Goal: Book appointment/travel/reservation

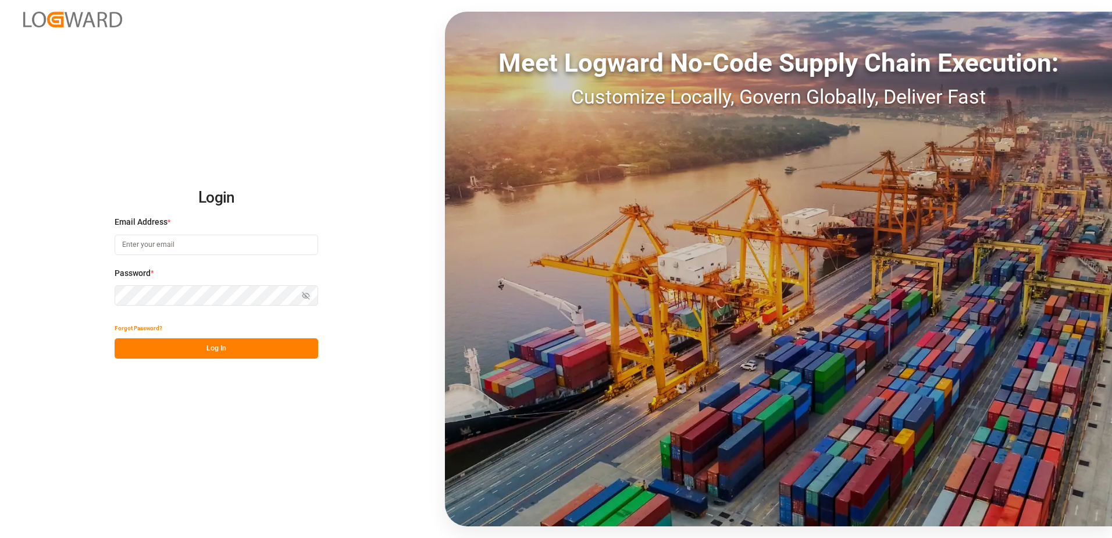
click at [225, 243] on input at bounding box center [217, 244] width 204 height 20
type input "[PERSON_NAME][EMAIL_ADDRESS][PERSON_NAME][DOMAIN_NAME]"
click at [158, 303] on div "Password * Show password Password is required." at bounding box center [217, 292] width 204 height 51
click at [303, 292] on icon "button" at bounding box center [306, 295] width 7 height 7
click at [268, 353] on button "Log In" at bounding box center [217, 348] width 204 height 20
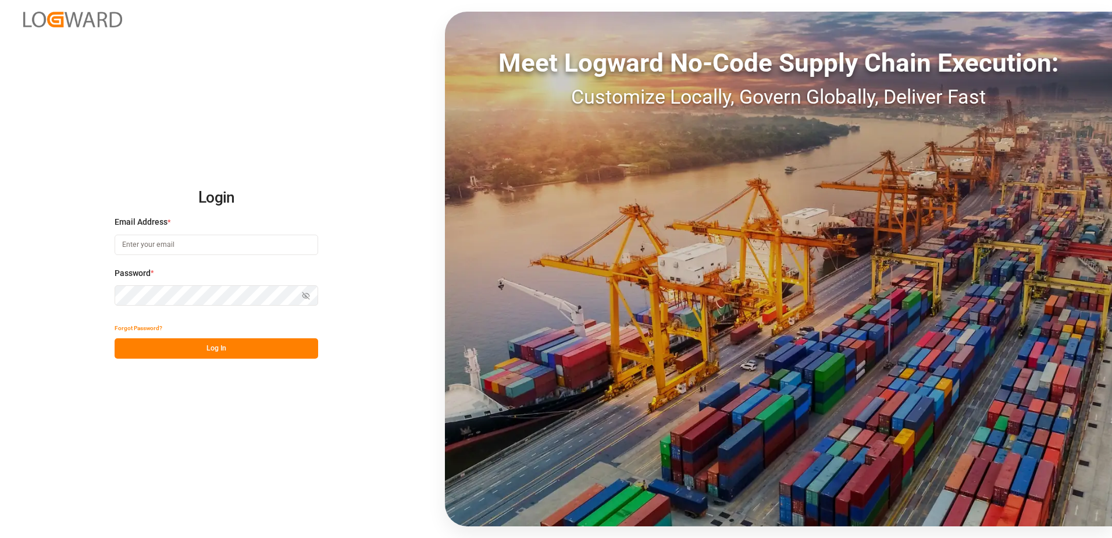
click at [251, 243] on input at bounding box center [217, 244] width 204 height 20
type input "[PERSON_NAME][EMAIL_ADDRESS][PERSON_NAME][DOMAIN_NAME]"
click at [303, 296] on icon "button" at bounding box center [305, 296] width 5 height 4
click at [198, 346] on button "Log In" at bounding box center [217, 348] width 204 height 20
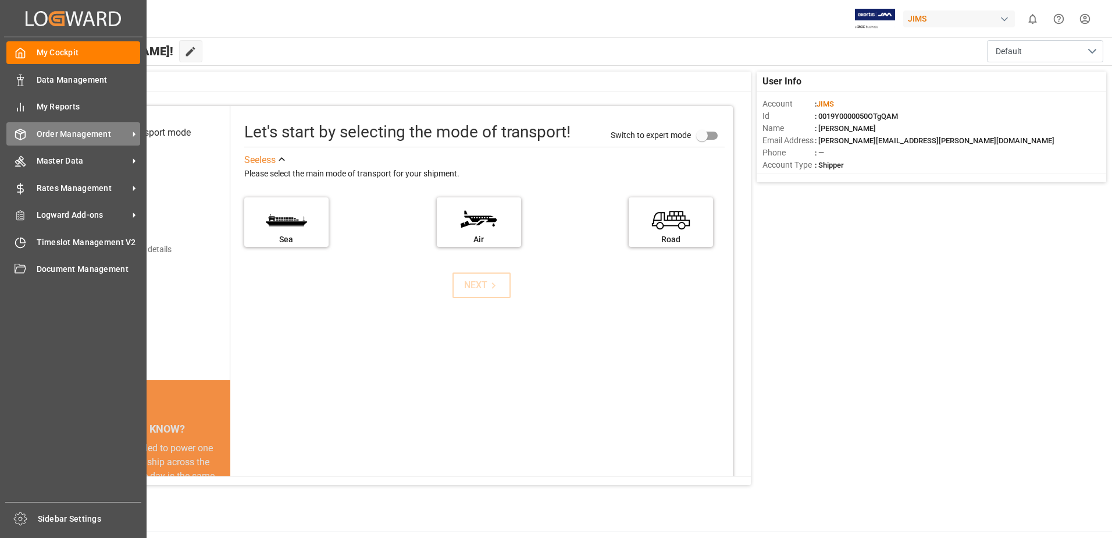
click at [66, 128] on span "Order Management" at bounding box center [83, 134] width 92 height 12
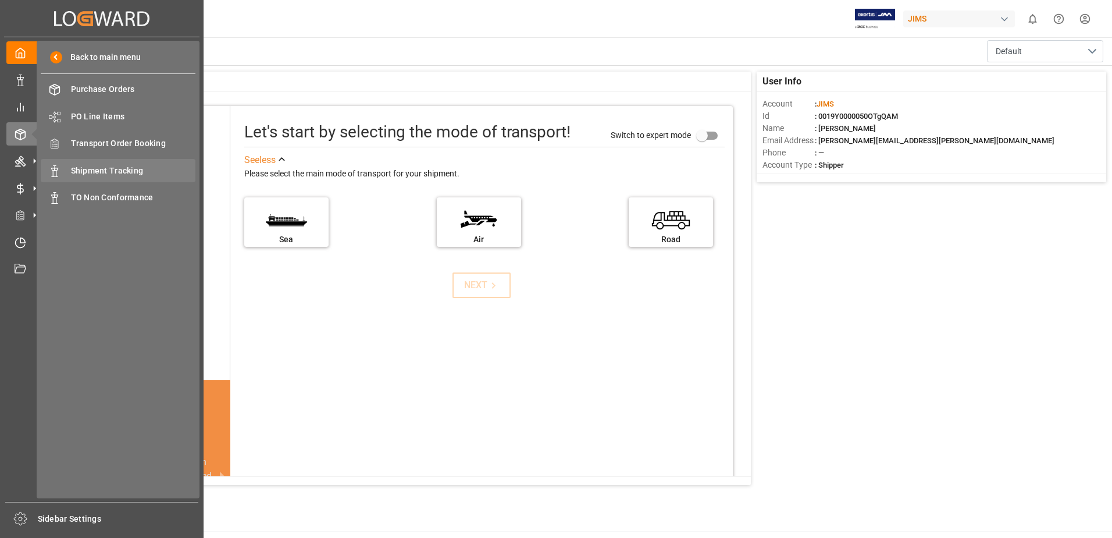
click at [125, 174] on span "Shipment Tracking" at bounding box center [133, 171] width 125 height 12
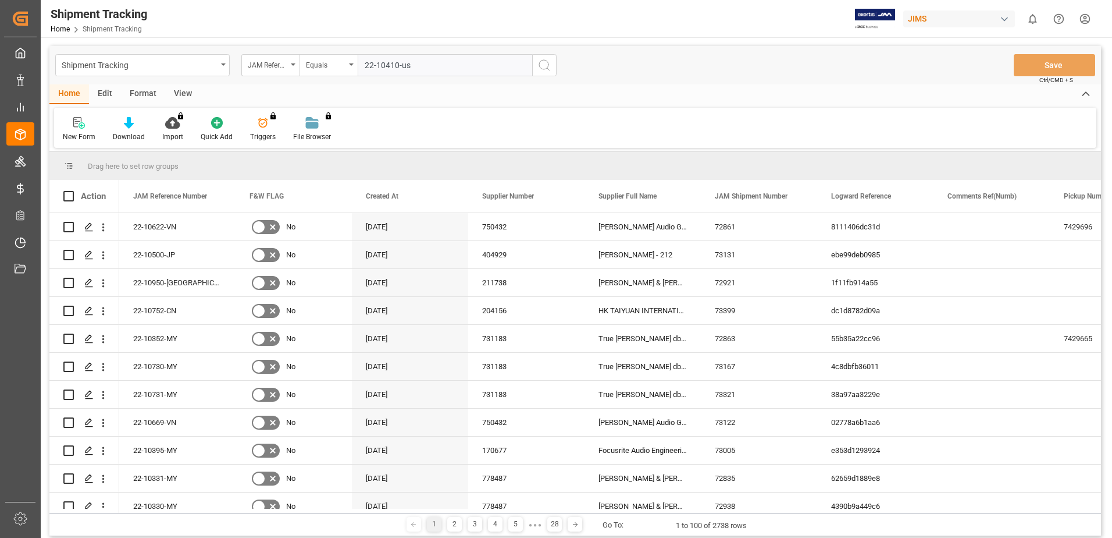
type input "22-10410-us"
click at [541, 72] on icon "search button" at bounding box center [545, 65] width 14 height 14
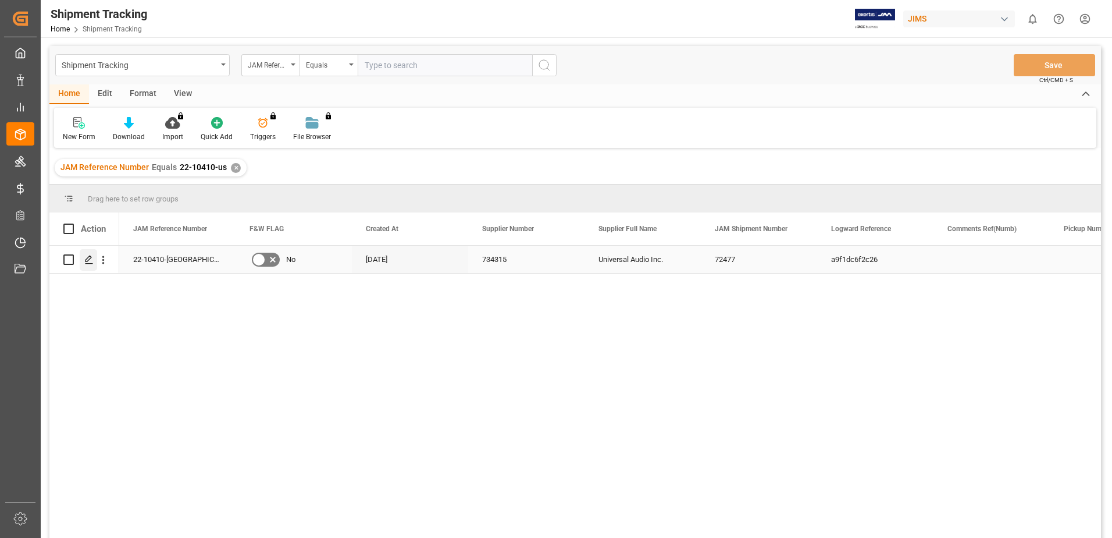
click at [86, 259] on icon "Press SPACE to select this row." at bounding box center [88, 259] width 9 height 9
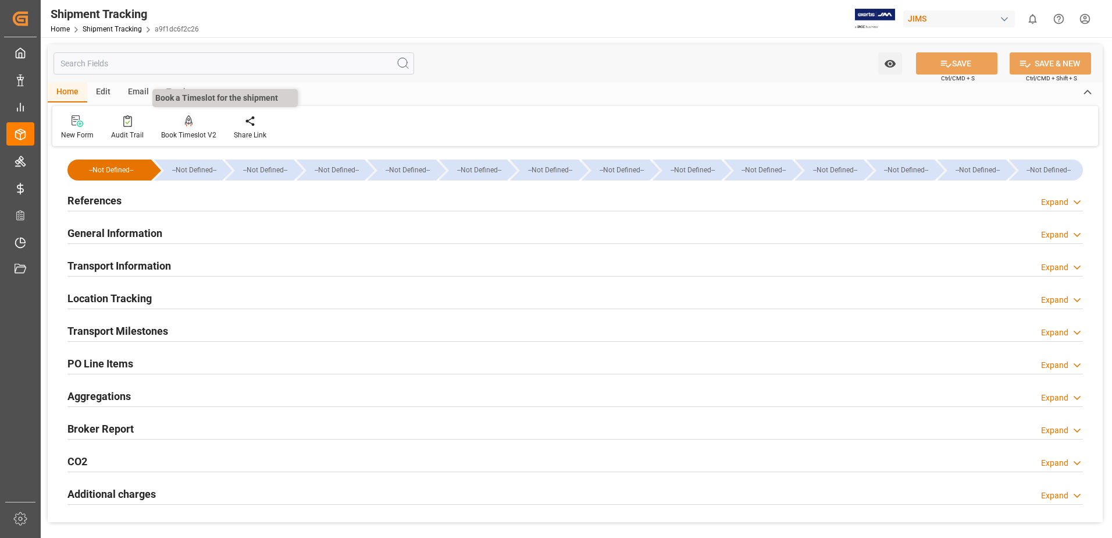
click at [193, 131] on div "Book Timeslot V2" at bounding box center [188, 135] width 55 height 10
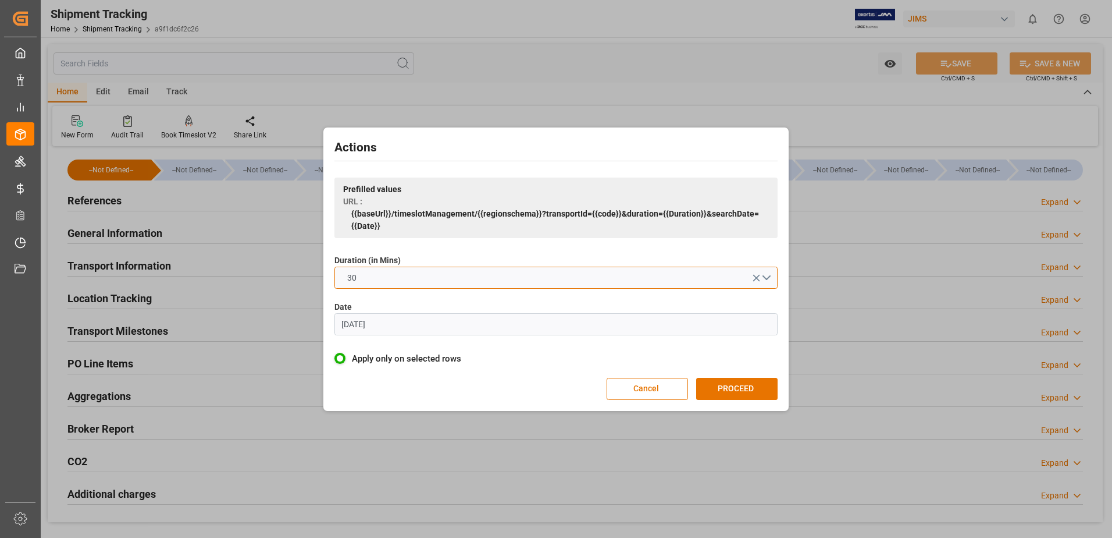
click at [550, 276] on button "30" at bounding box center [555, 277] width 443 height 22
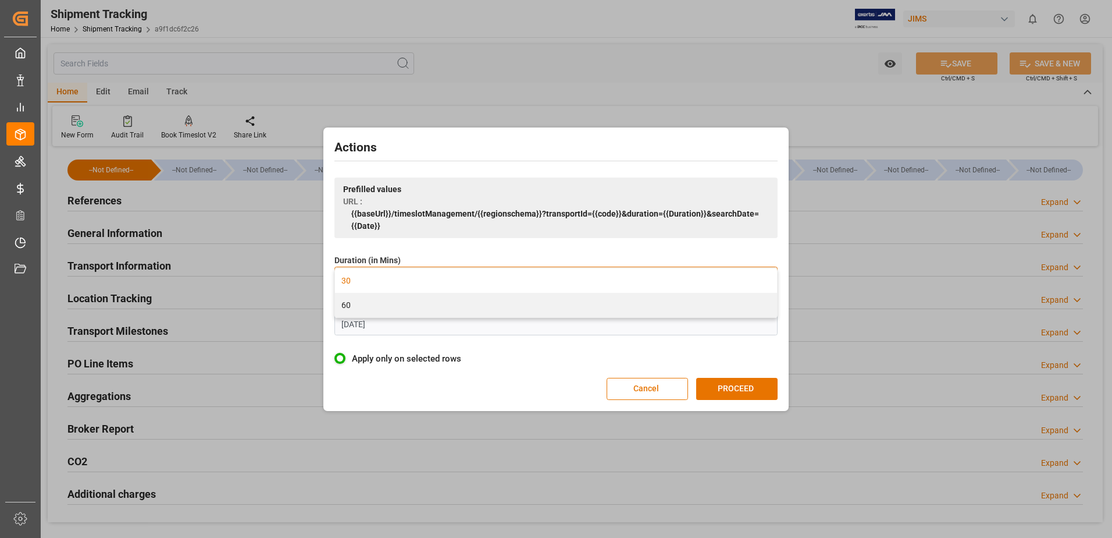
click at [496, 308] on div "60" at bounding box center [556, 305] width 442 height 24
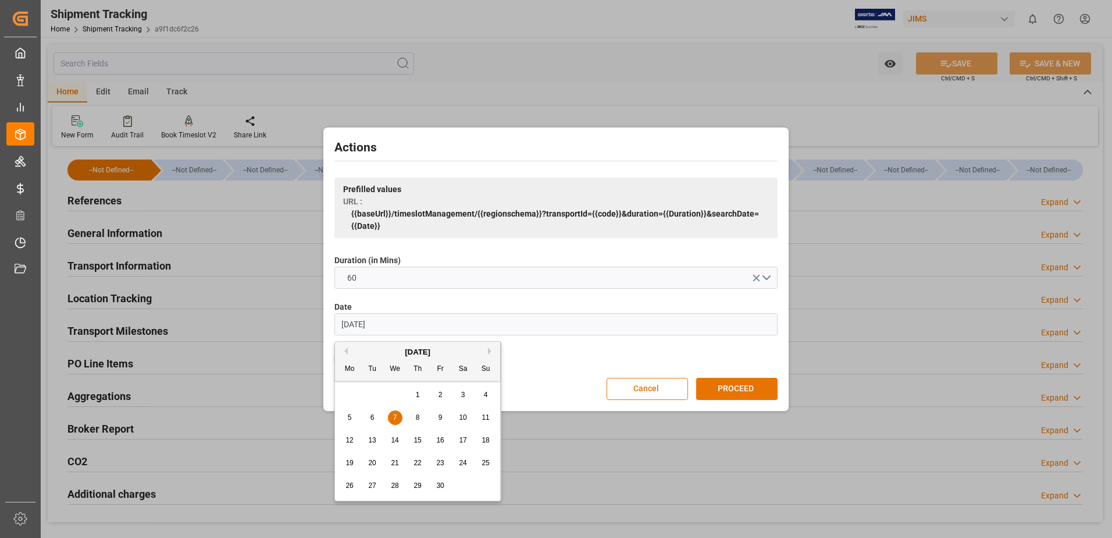
click at [442, 327] on input "07.06.2023" at bounding box center [555, 324] width 443 height 22
click at [439, 441] on span "17" at bounding box center [440, 440] width 8 height 8
type input "17.10.2025"
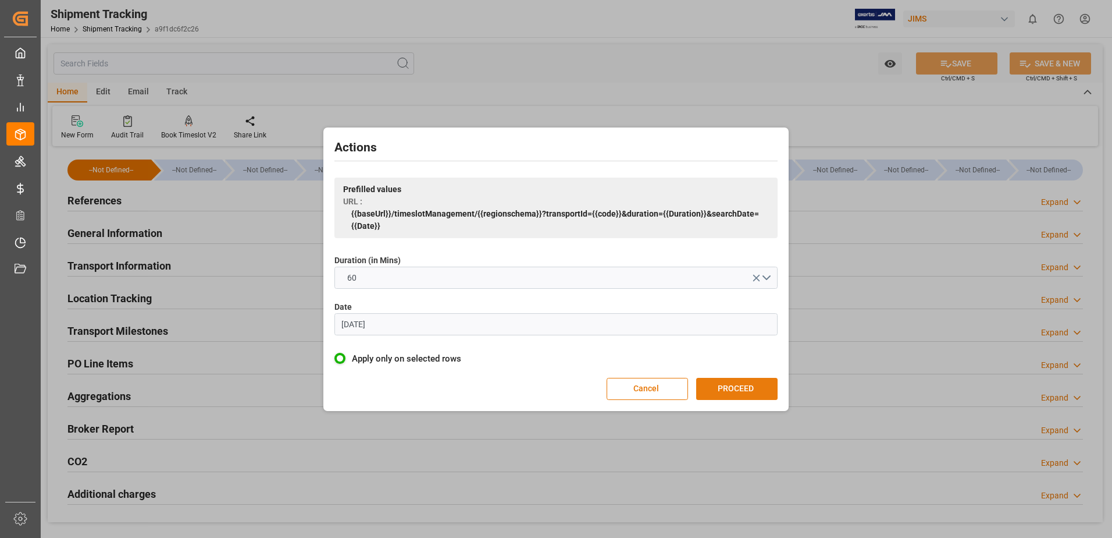
click at [739, 391] on button "PROCEED" at bounding box center [736, 389] width 81 height 22
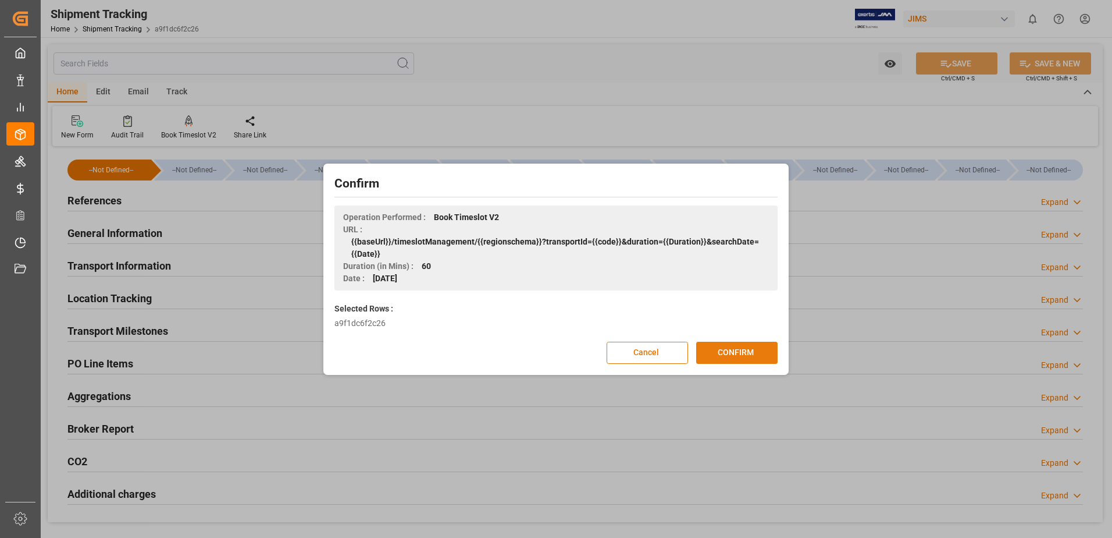
click at [746, 342] on button "CONFIRM" at bounding box center [736, 352] width 81 height 22
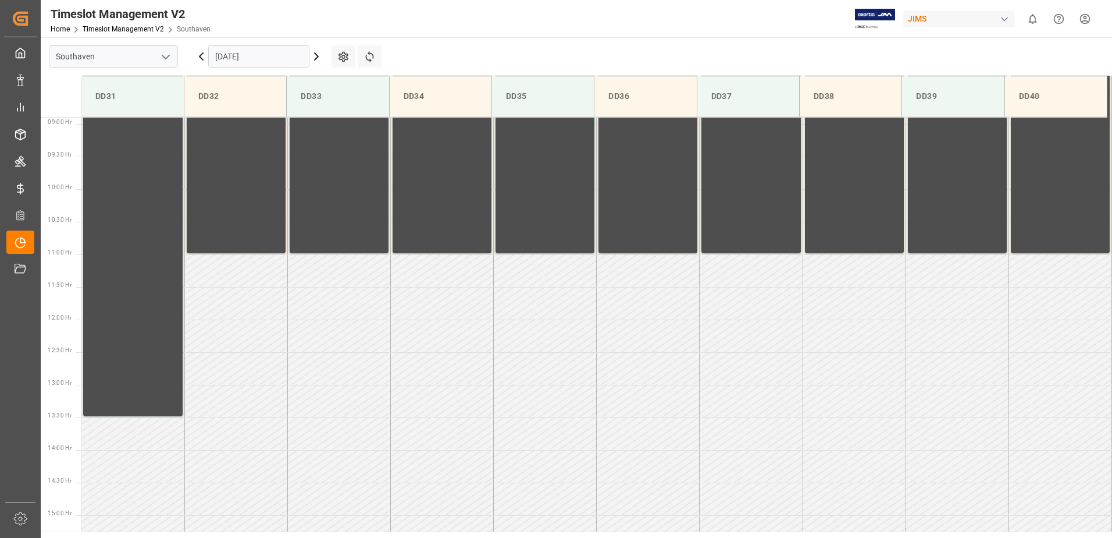
scroll to position [411, 0]
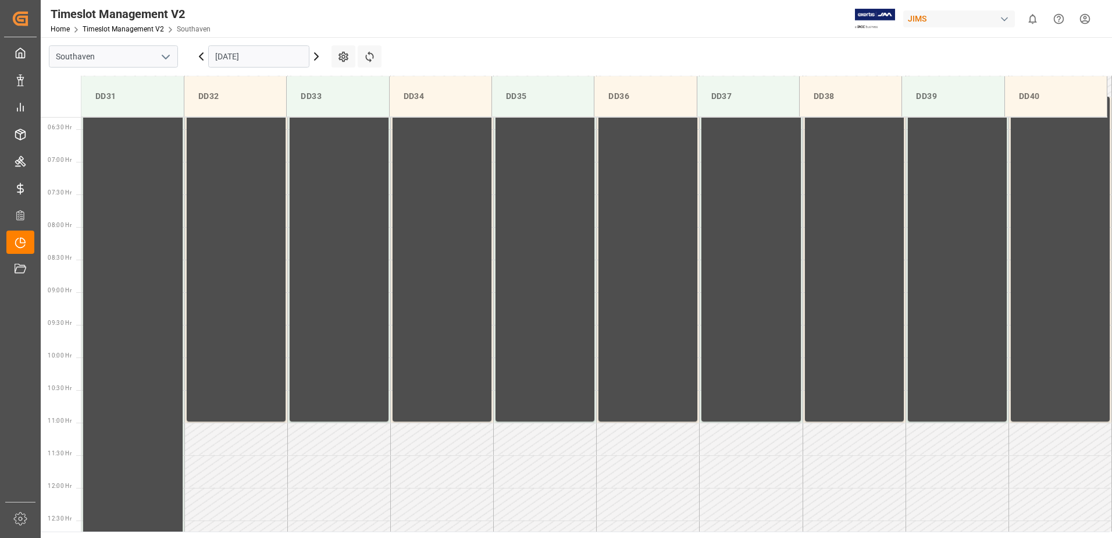
click at [318, 56] on icon at bounding box center [316, 56] width 3 height 7
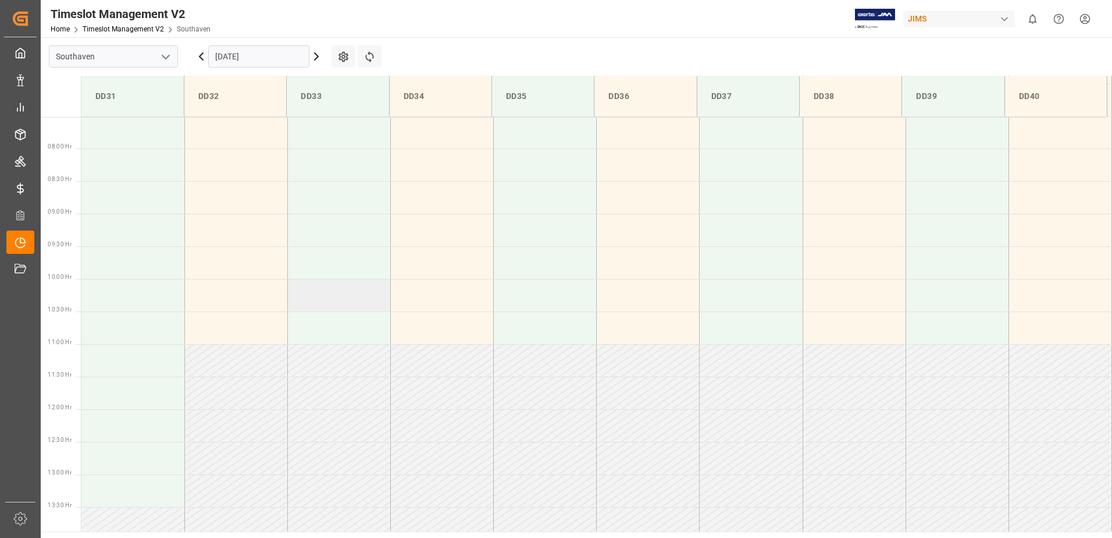
scroll to position [469, 0]
click at [107, 287] on td at bounding box center [132, 282] width 103 height 33
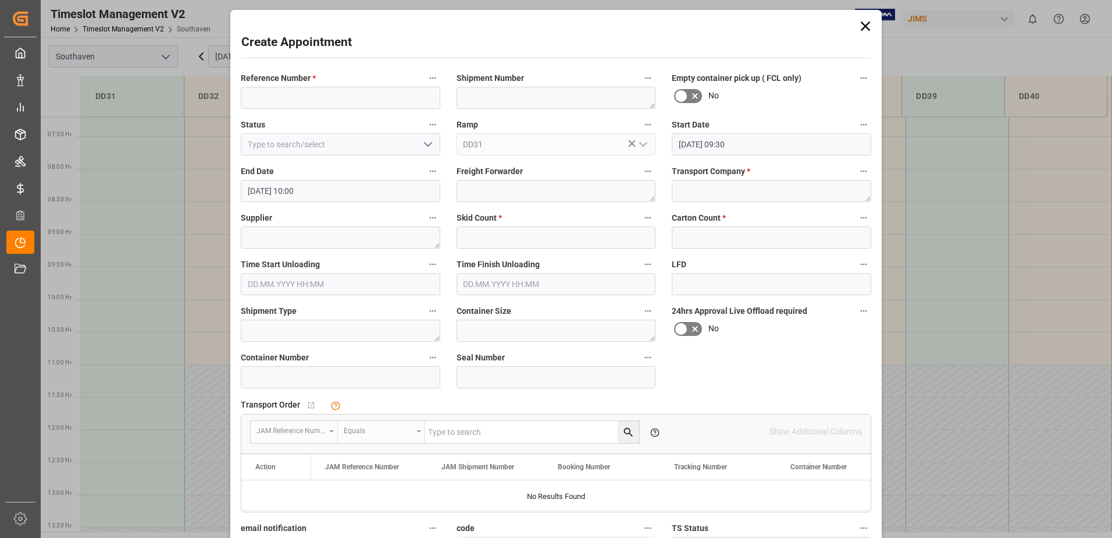
type input "18.10.2025 09:30"
type input "18.10.2025 10:00"
click at [349, 99] on input at bounding box center [341, 98] width 200 height 22
type input "22-10410-us"
click at [703, 191] on textarea at bounding box center [772, 191] width 200 height 22
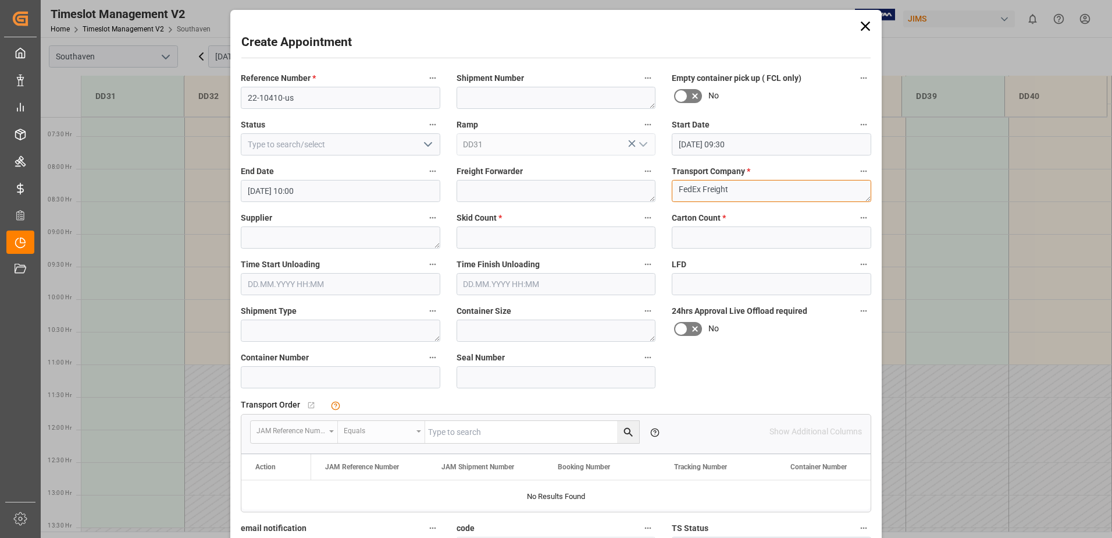
type textarea "FedEx Freight"
click at [582, 241] on input "text" at bounding box center [557, 237] width 200 height 22
type input "1"
click at [689, 234] on input "text" at bounding box center [772, 237] width 200 height 22
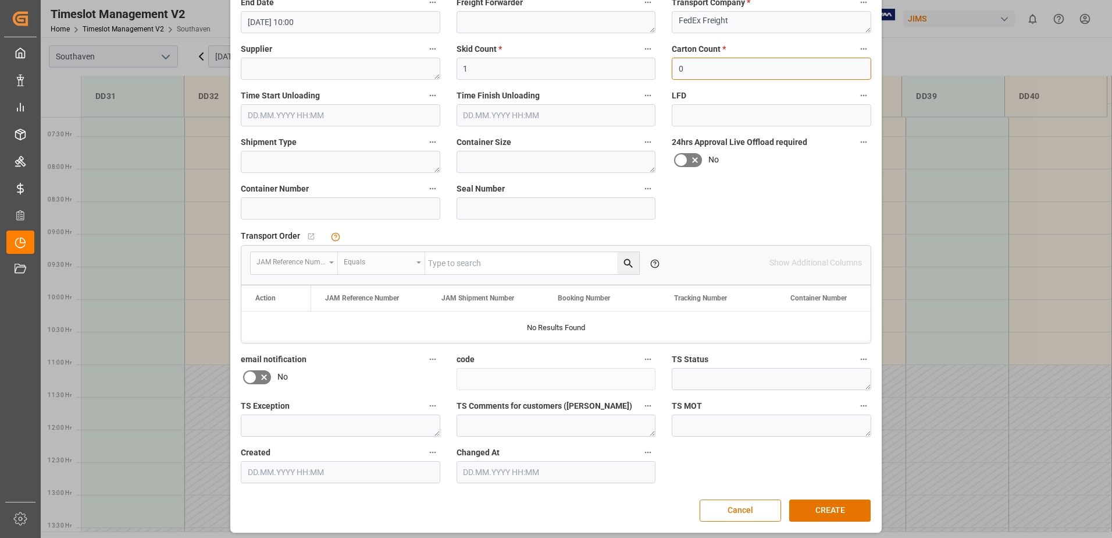
scroll to position [173, 0]
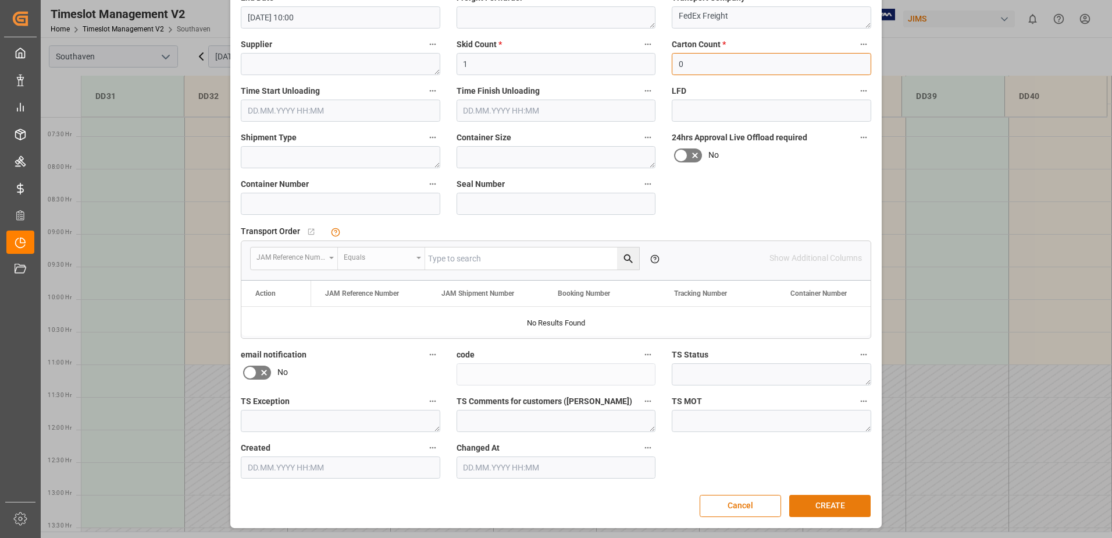
type input "0"
click at [843, 511] on button "CREATE" at bounding box center [829, 505] width 81 height 22
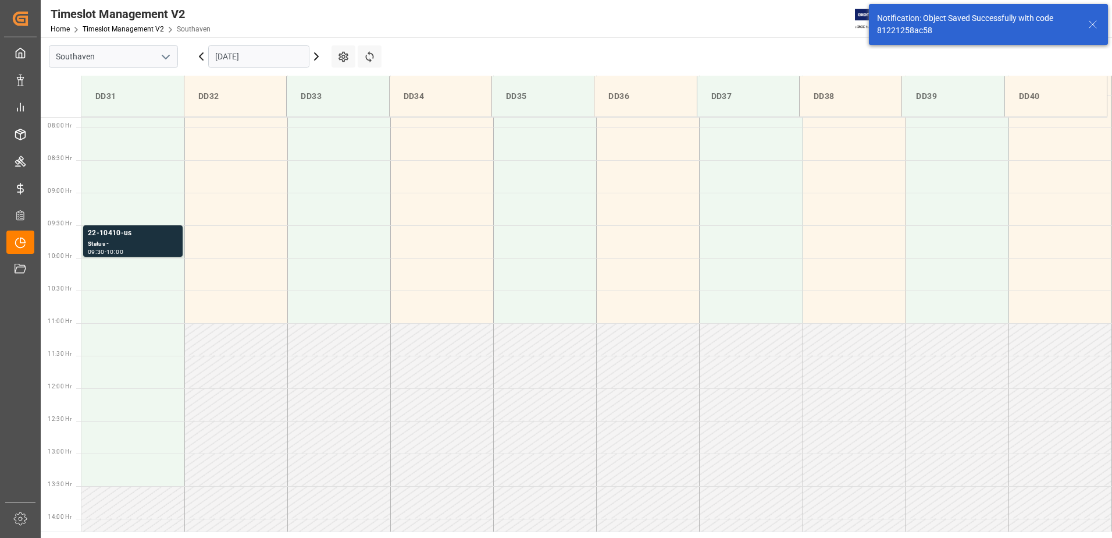
scroll to position [514, 0]
click at [624, 87] on div "DD36" at bounding box center [645, 97] width 83 height 22
click at [1092, 24] on icon at bounding box center [1093, 24] width 14 height 14
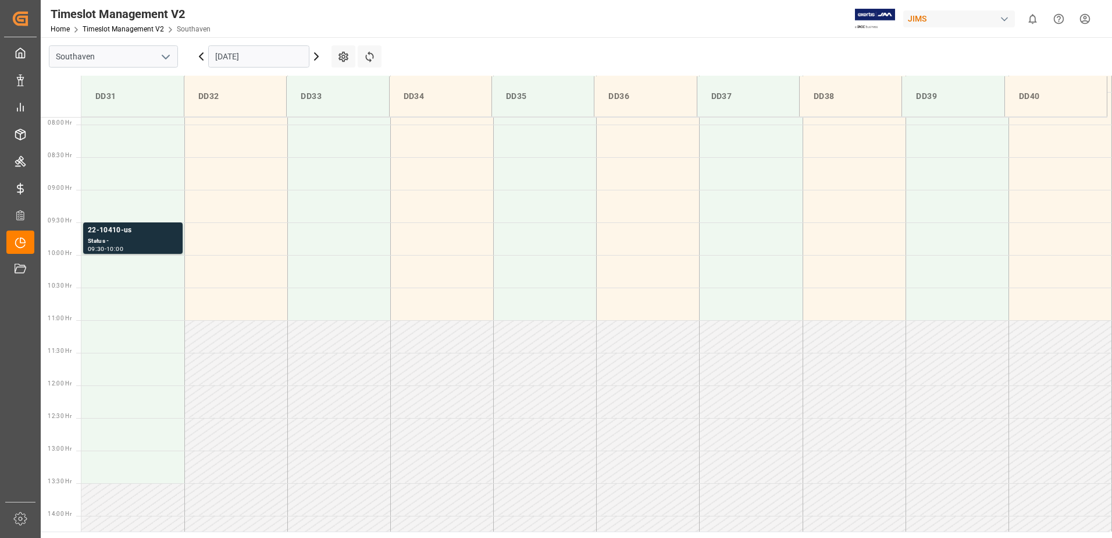
click at [1083, 22] on html "Created by potrace 1.15, written by Peter Selinger 2001-2017 Created by potrace…" at bounding box center [556, 269] width 1112 height 538
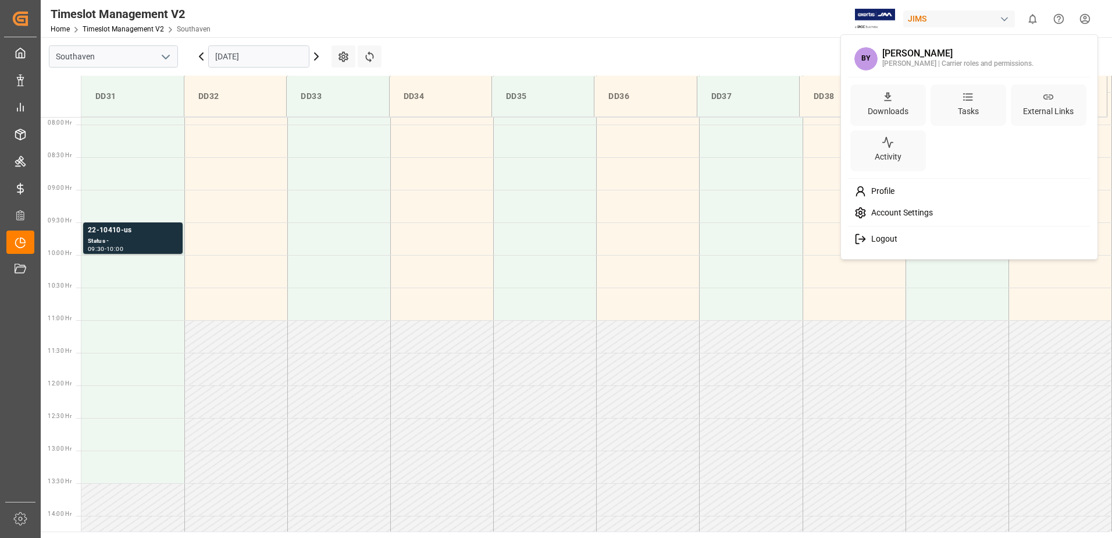
click at [922, 243] on div "Logout" at bounding box center [969, 239] width 239 height 22
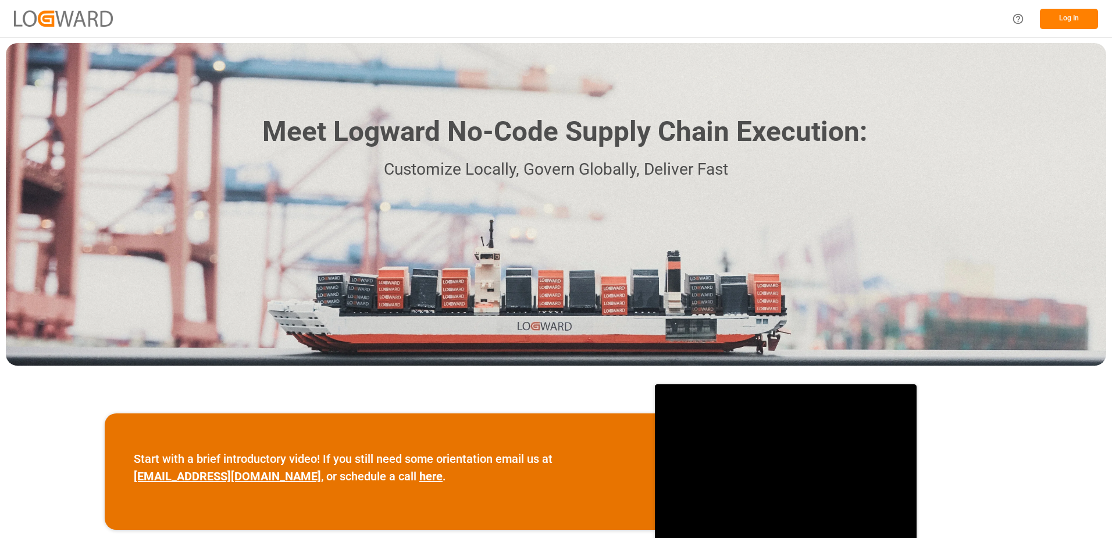
click at [1069, 21] on button "Log In" at bounding box center [1069, 19] width 58 height 20
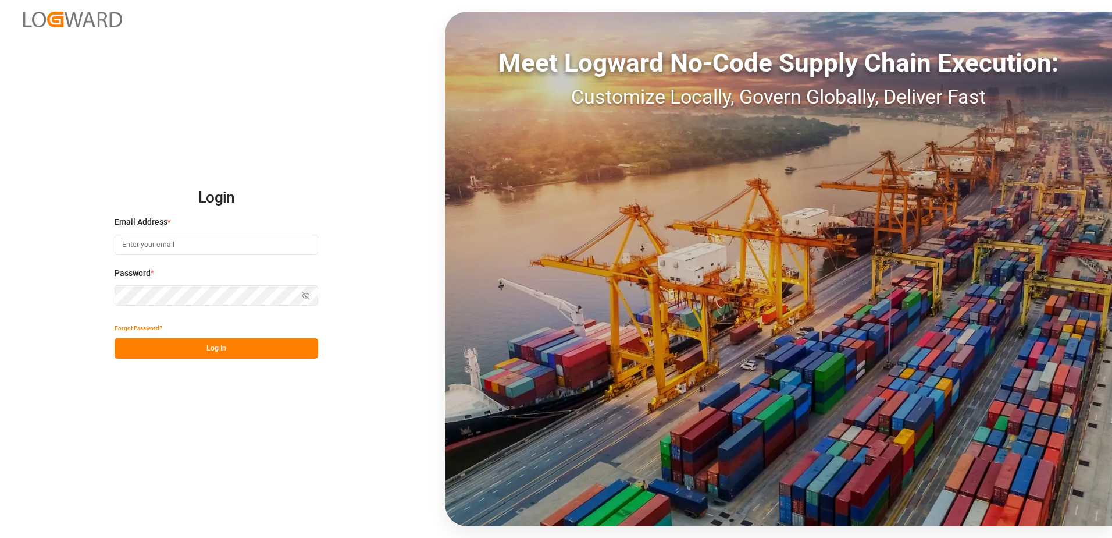
click at [212, 244] on input at bounding box center [217, 244] width 204 height 20
type input "[PERSON_NAME][EMAIL_ADDRESS][PERSON_NAME][DOMAIN_NAME]"
click at [307, 292] on icon "button" at bounding box center [306, 295] width 8 height 8
click at [254, 352] on button "Log In" at bounding box center [217, 348] width 204 height 20
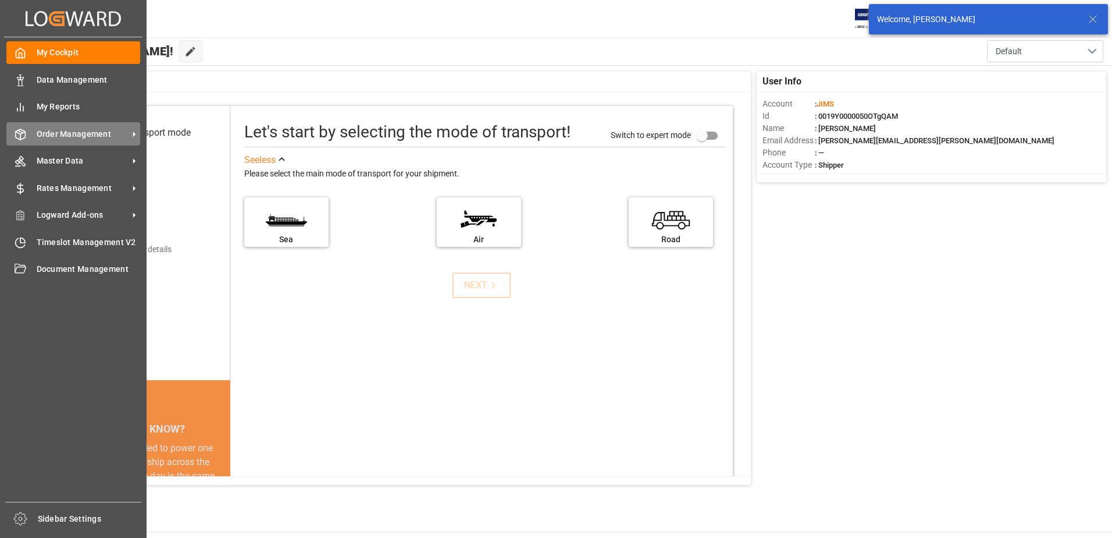
click at [70, 136] on span "Order Management" at bounding box center [83, 134] width 92 height 12
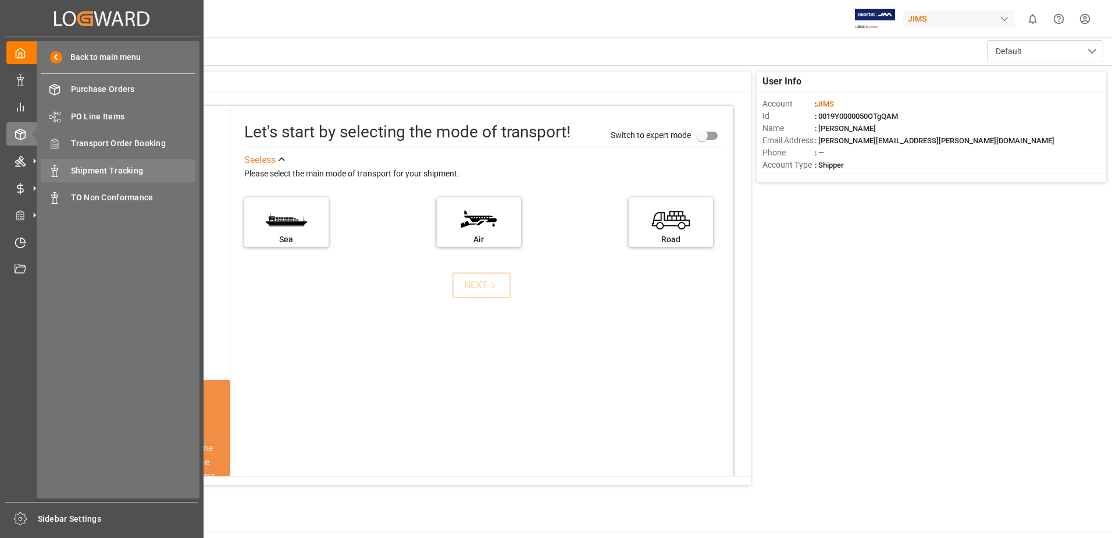
click at [114, 168] on span "Shipment Tracking" at bounding box center [133, 171] width 125 height 12
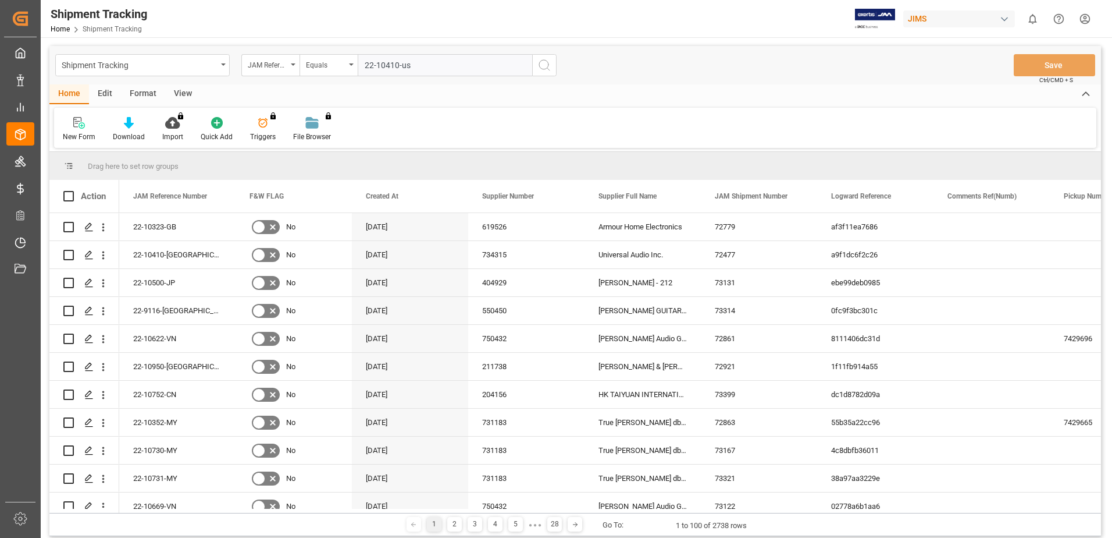
type input "22-10410-us"
click at [549, 66] on icon "search button" at bounding box center [545, 65] width 14 height 14
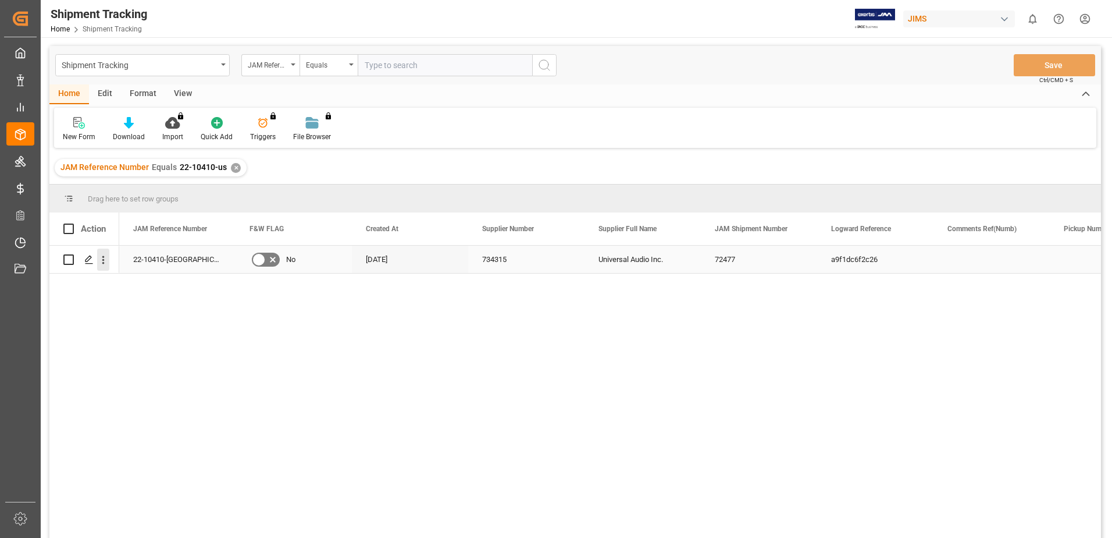
click at [106, 261] on icon "open menu" at bounding box center [103, 260] width 12 height 12
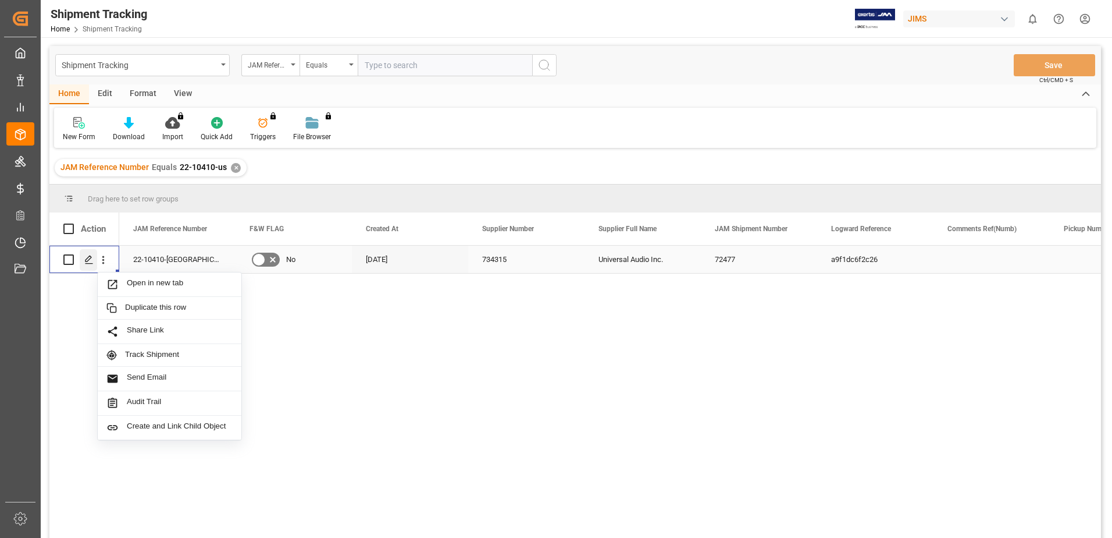
click at [89, 258] on icon "Press SPACE to select this row." at bounding box center [88, 259] width 9 height 9
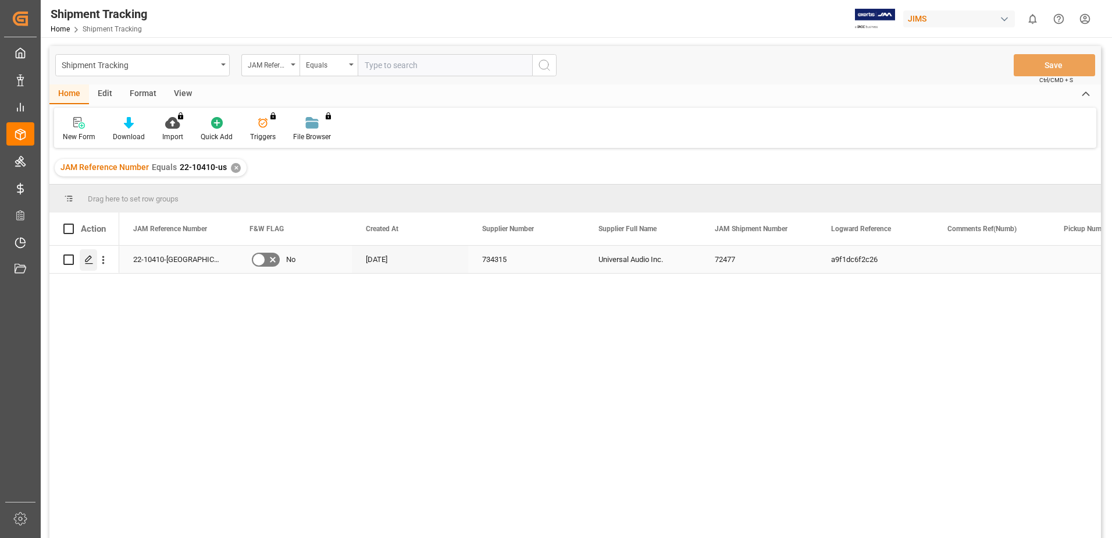
click at [84, 259] on icon "Press SPACE to select this row." at bounding box center [88, 259] width 9 height 9
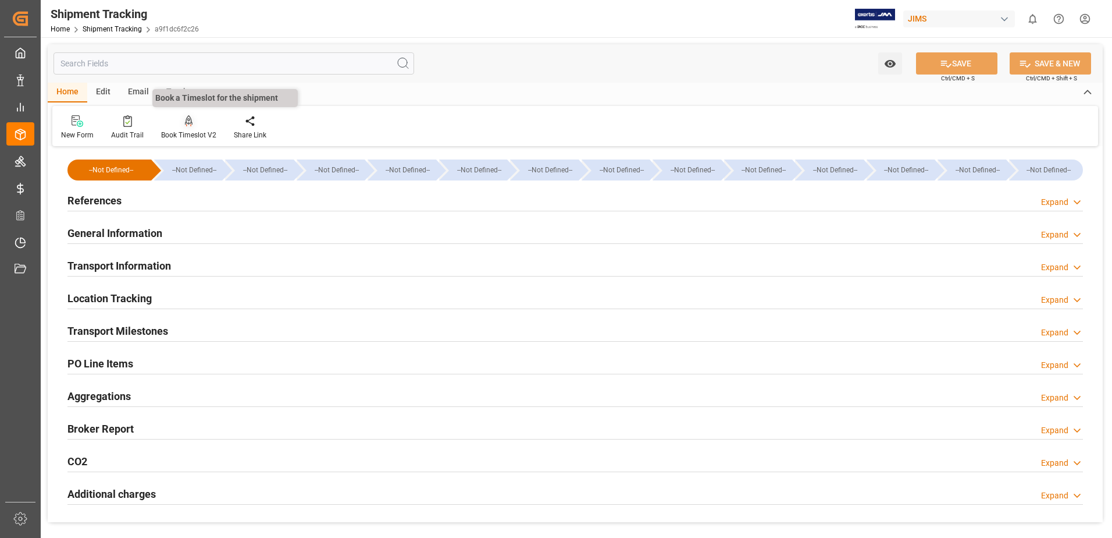
click at [181, 125] on div at bounding box center [188, 121] width 55 height 12
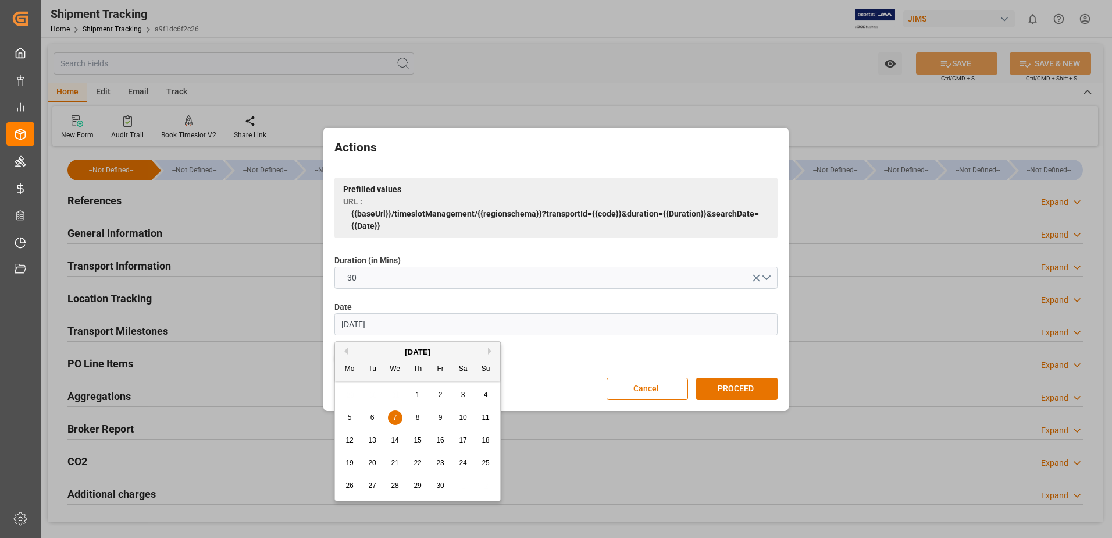
click at [476, 326] on input "07.06.2023" at bounding box center [555, 324] width 443 height 22
drag, startPoint x: 458, startPoint y: 437, endPoint x: 556, endPoint y: 406, distance: 102.5
click at [459, 437] on div "18" at bounding box center [463, 440] width 15 height 14
type input "18.10.2025"
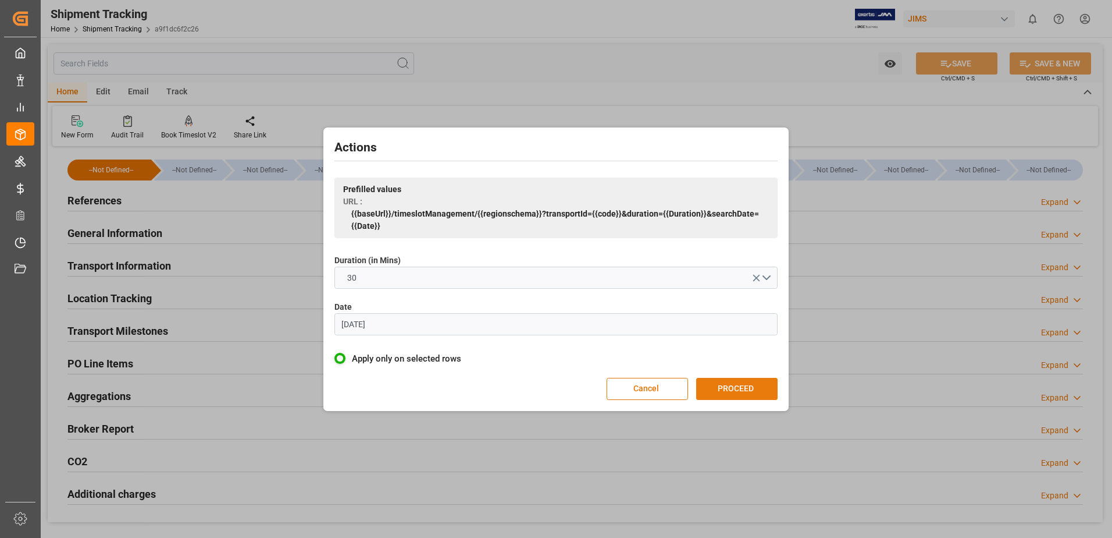
click at [733, 383] on button "PROCEED" at bounding box center [736, 389] width 81 height 22
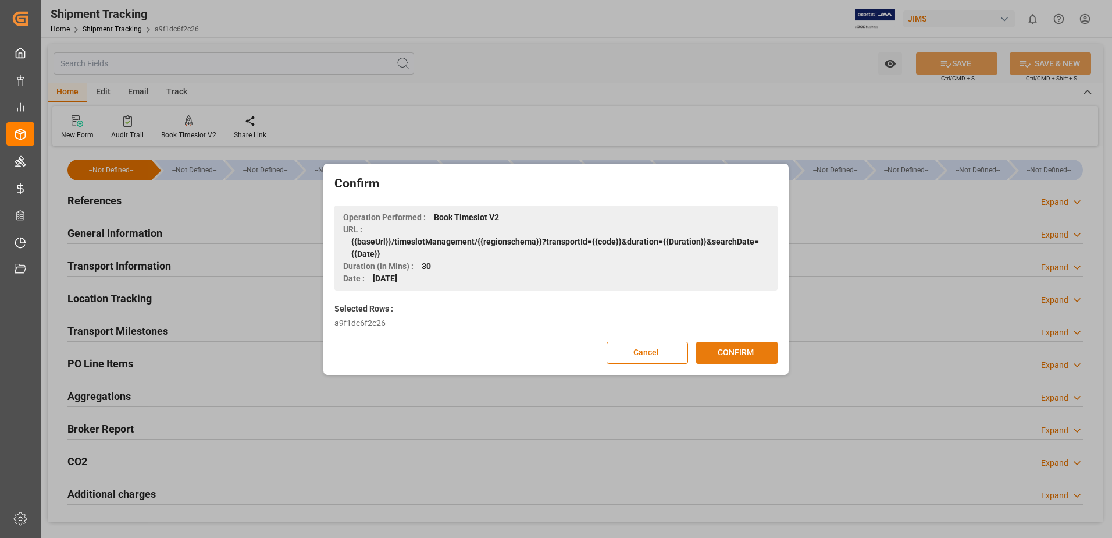
click at [741, 347] on button "CONFIRM" at bounding box center [736, 352] width 81 height 22
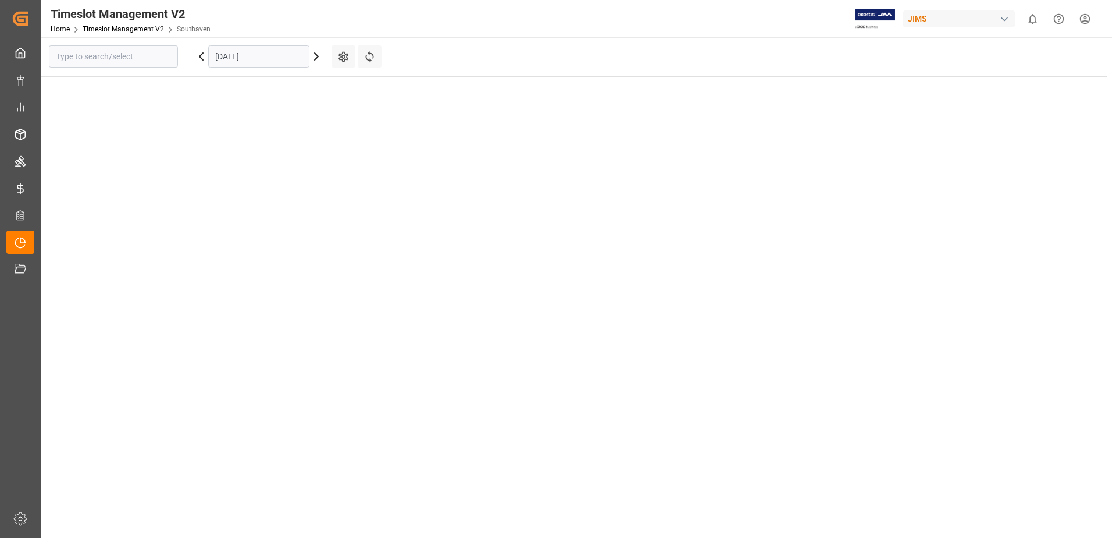
type input "Southaven"
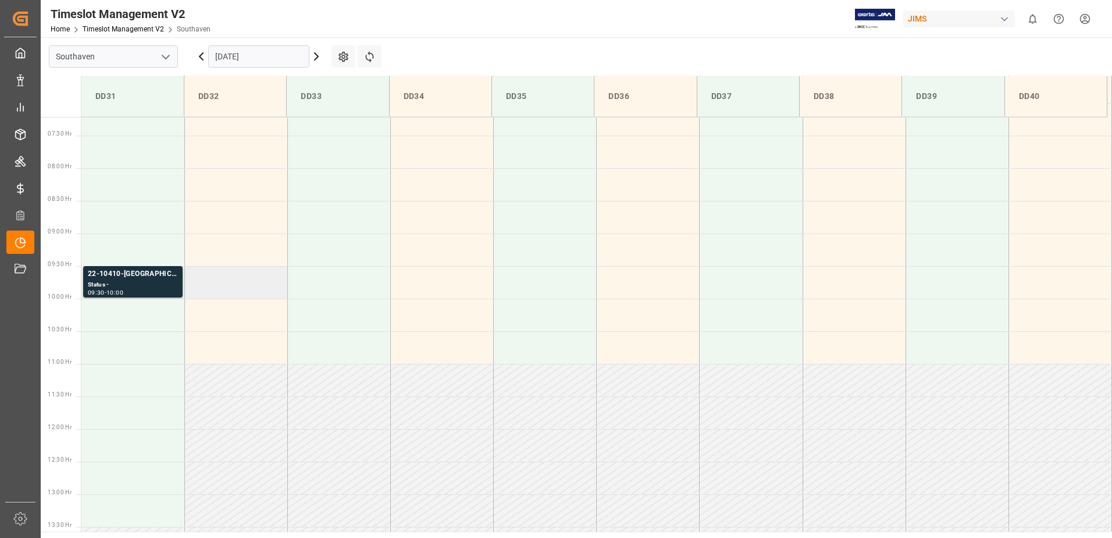
scroll to position [469, 0]
click at [1091, 23] on html "Created by potrace 1.15, written by [PERSON_NAME] [DATE]-[DATE] Created by potr…" at bounding box center [556, 269] width 1112 height 538
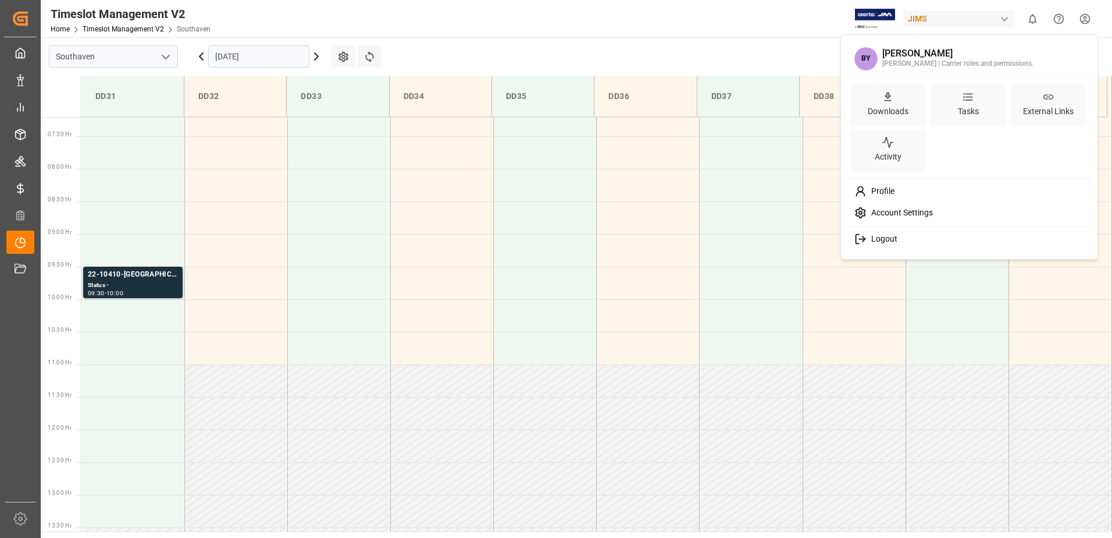
click at [930, 240] on div "Logout" at bounding box center [969, 239] width 239 height 22
